Goal: Task Accomplishment & Management: Manage account settings

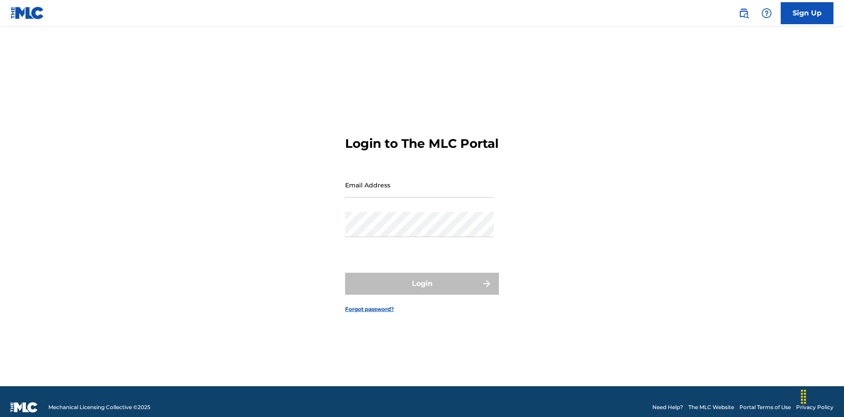
scroll to position [11, 0]
click at [419, 181] on input "Email Address" at bounding box center [419, 184] width 149 height 25
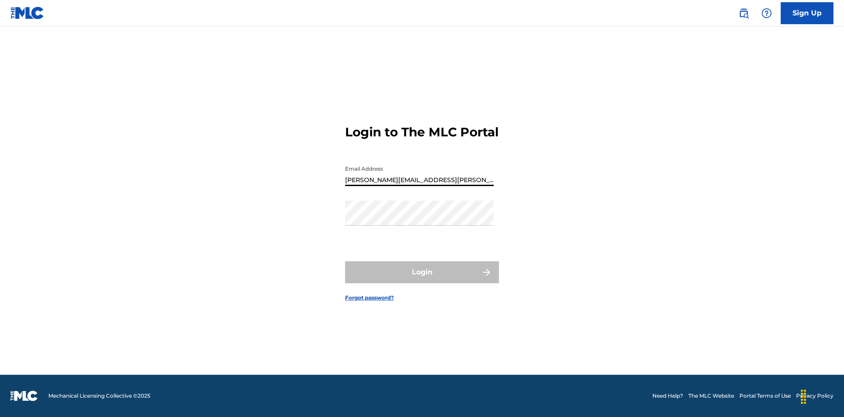
type input "[PERSON_NAME][EMAIL_ADDRESS][PERSON_NAME][DOMAIN_NAME]"
click at [422, 280] on button "Login" at bounding box center [422, 272] width 154 height 22
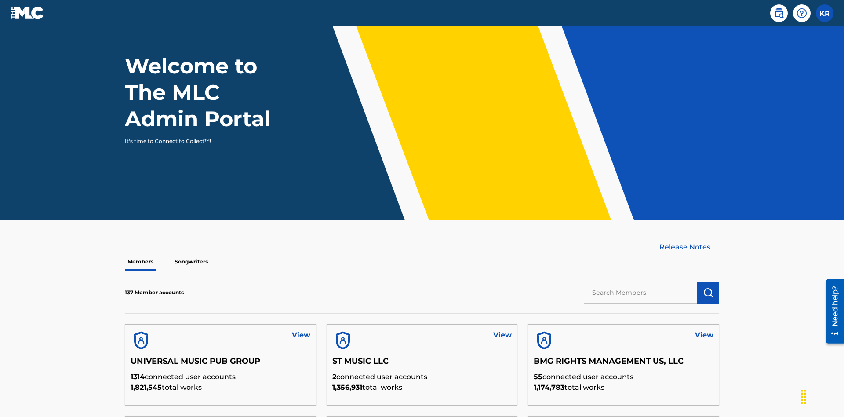
click at [640, 281] on input "text" at bounding box center [640, 292] width 113 height 22
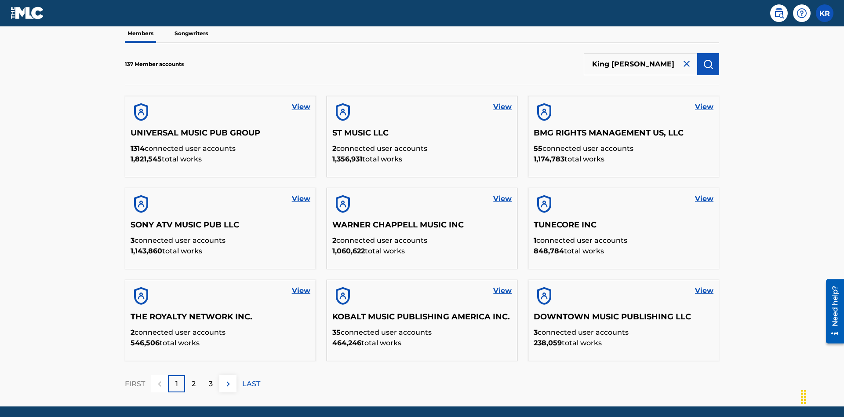
type input "King [PERSON_NAME]"
click at [708, 59] on img "submit" at bounding box center [708, 64] width 11 height 11
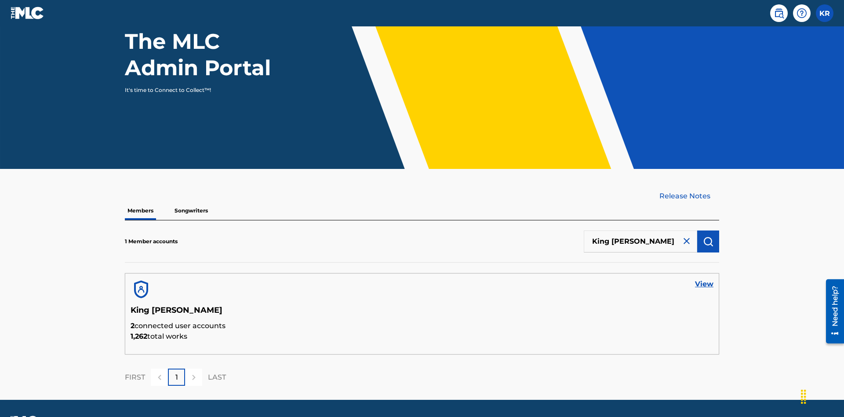
click at [704, 279] on link "View" at bounding box center [704, 284] width 18 height 11
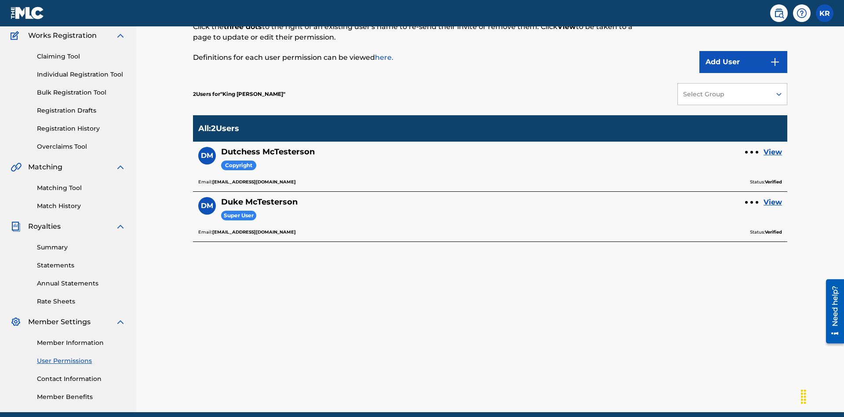
click at [773, 147] on link "View" at bounding box center [772, 152] width 18 height 11
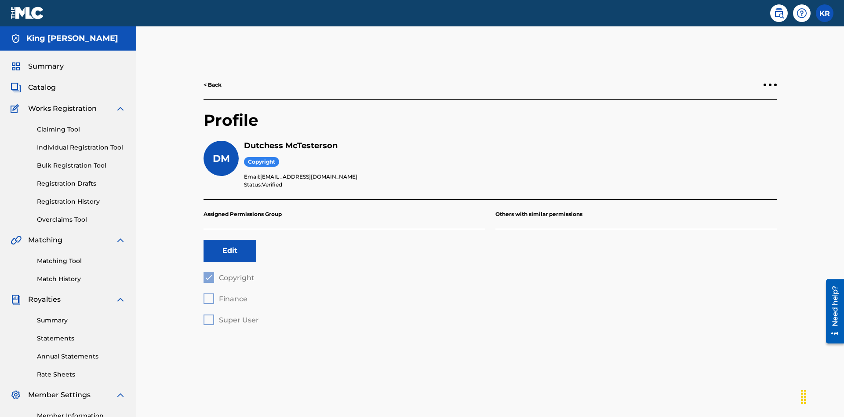
click at [230, 240] on button "Edit" at bounding box center [229, 251] width 53 height 22
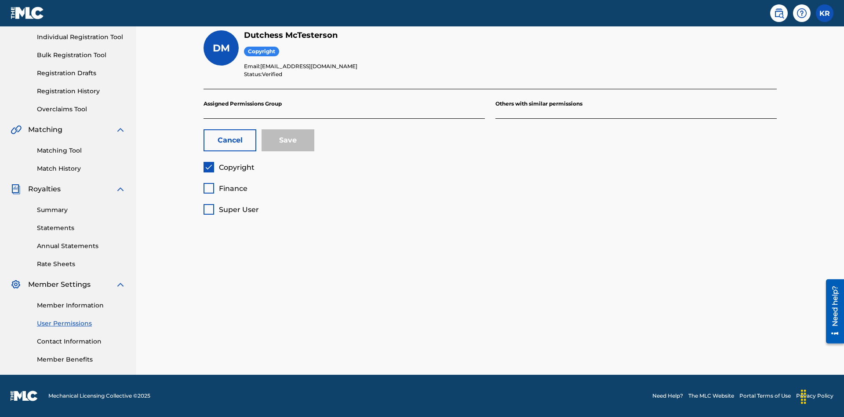
click at [229, 167] on span "Copyright" at bounding box center [237, 167] width 36 height 8
